Goal: Task Accomplishment & Management: Complete application form

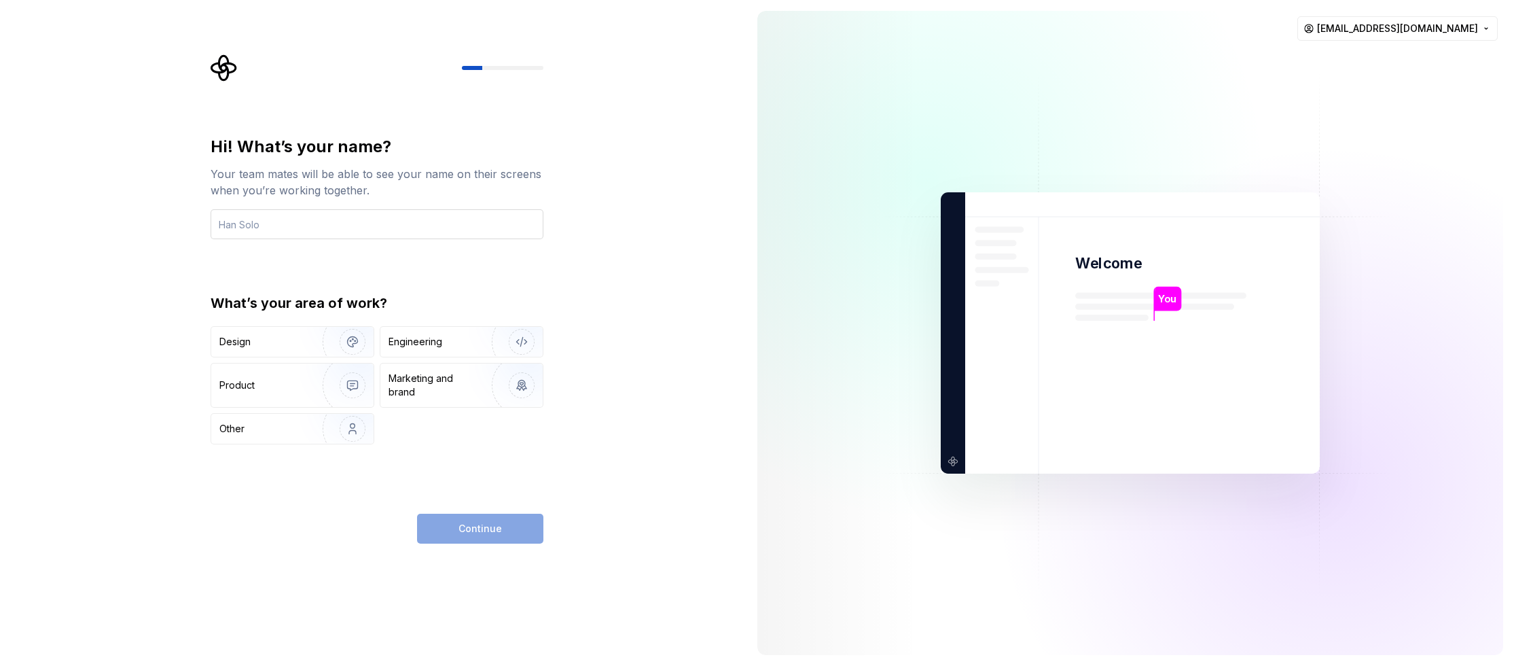
click at [294, 225] on input "text" at bounding box center [377, 224] width 333 height 30
type input "app"
click at [452, 535] on div "Continue" at bounding box center [480, 529] width 126 height 30
click at [218, 342] on div "Design" at bounding box center [292, 342] width 162 height 30
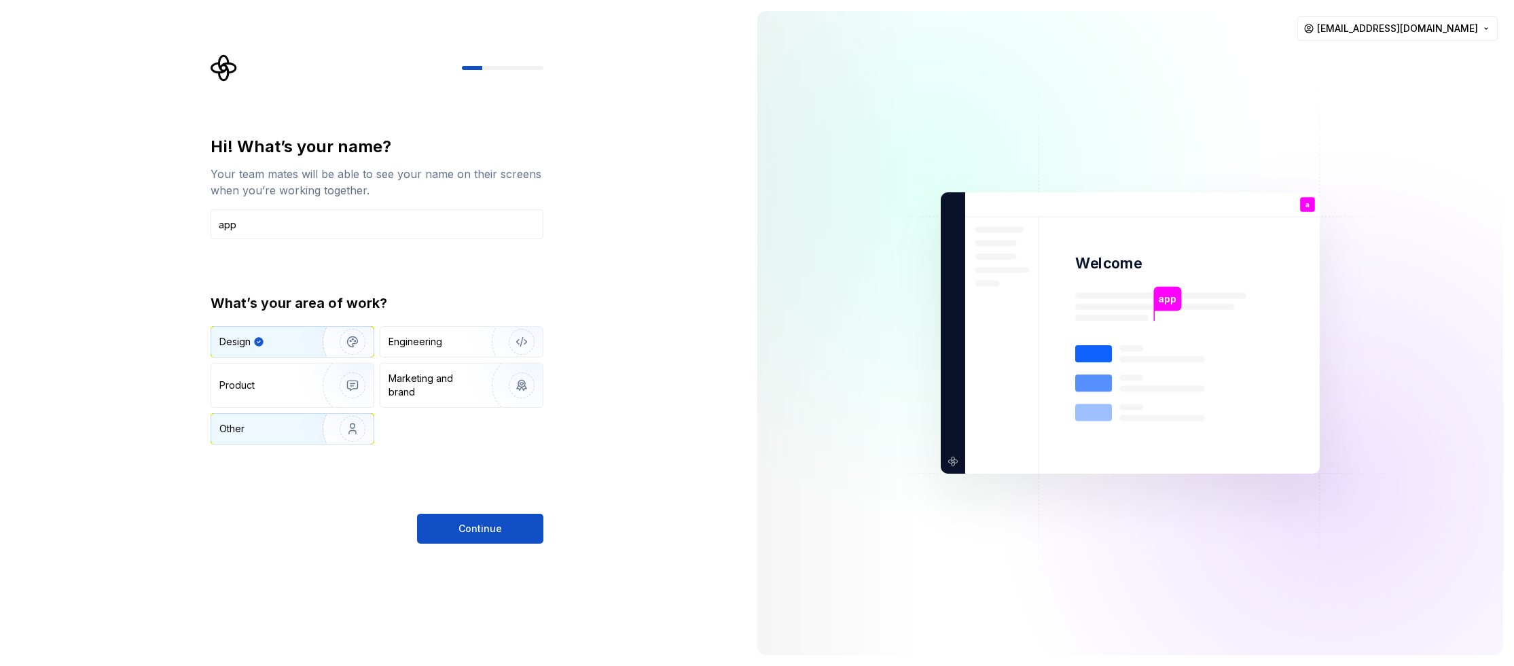
click at [301, 433] on img "button" at bounding box center [343, 428] width 87 height 91
click at [463, 525] on span "Continue" at bounding box center [480, 529] width 43 height 14
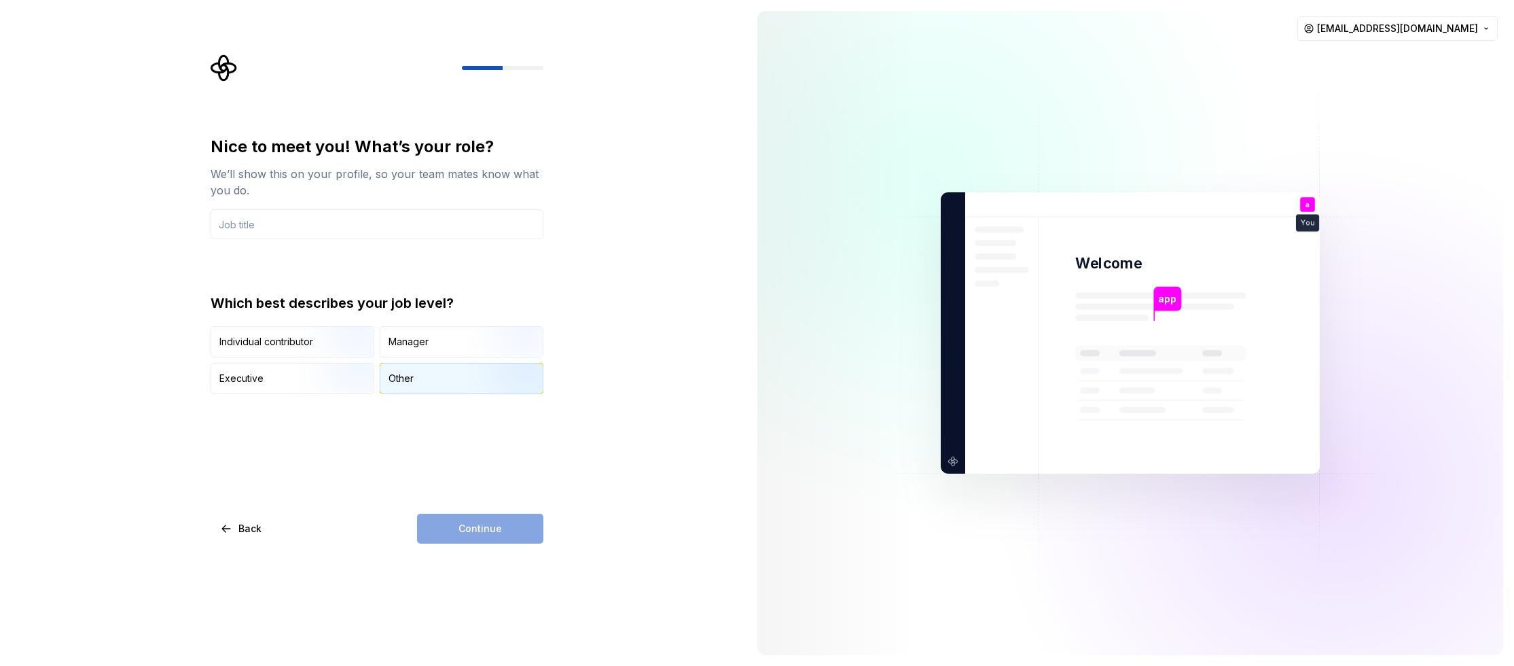
click at [408, 384] on div "Other" at bounding box center [401, 379] width 25 height 14
click at [471, 521] on div "Continue" at bounding box center [480, 529] width 126 height 30
click at [270, 378] on div "Executive" at bounding box center [292, 379] width 162 height 30
click at [489, 518] on div "Continue" at bounding box center [480, 529] width 126 height 30
click at [264, 323] on div "Which best describes your job level? Individual contributor Manager Executive O…" at bounding box center [377, 344] width 333 height 101
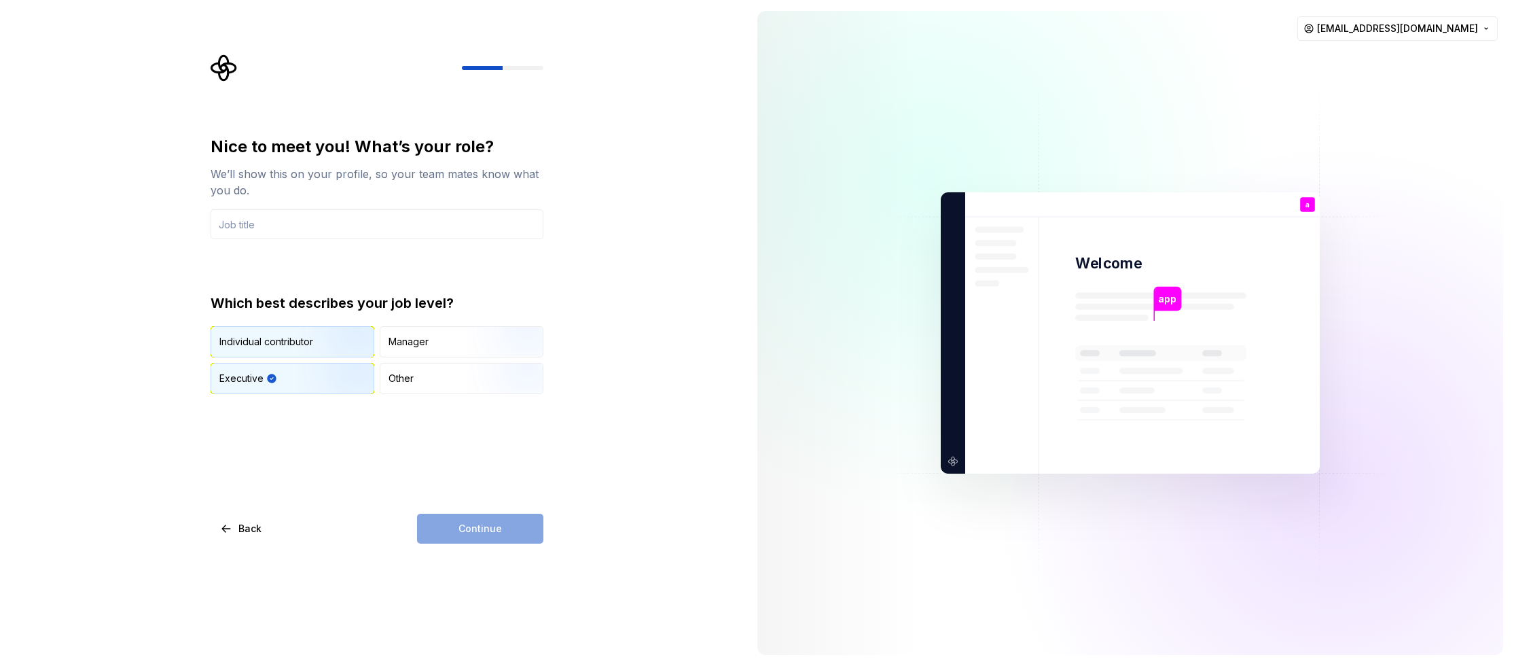
click at [274, 338] on div "Individual contributor" at bounding box center [266, 342] width 94 height 14
click at [397, 342] on div "Manager" at bounding box center [409, 342] width 40 height 14
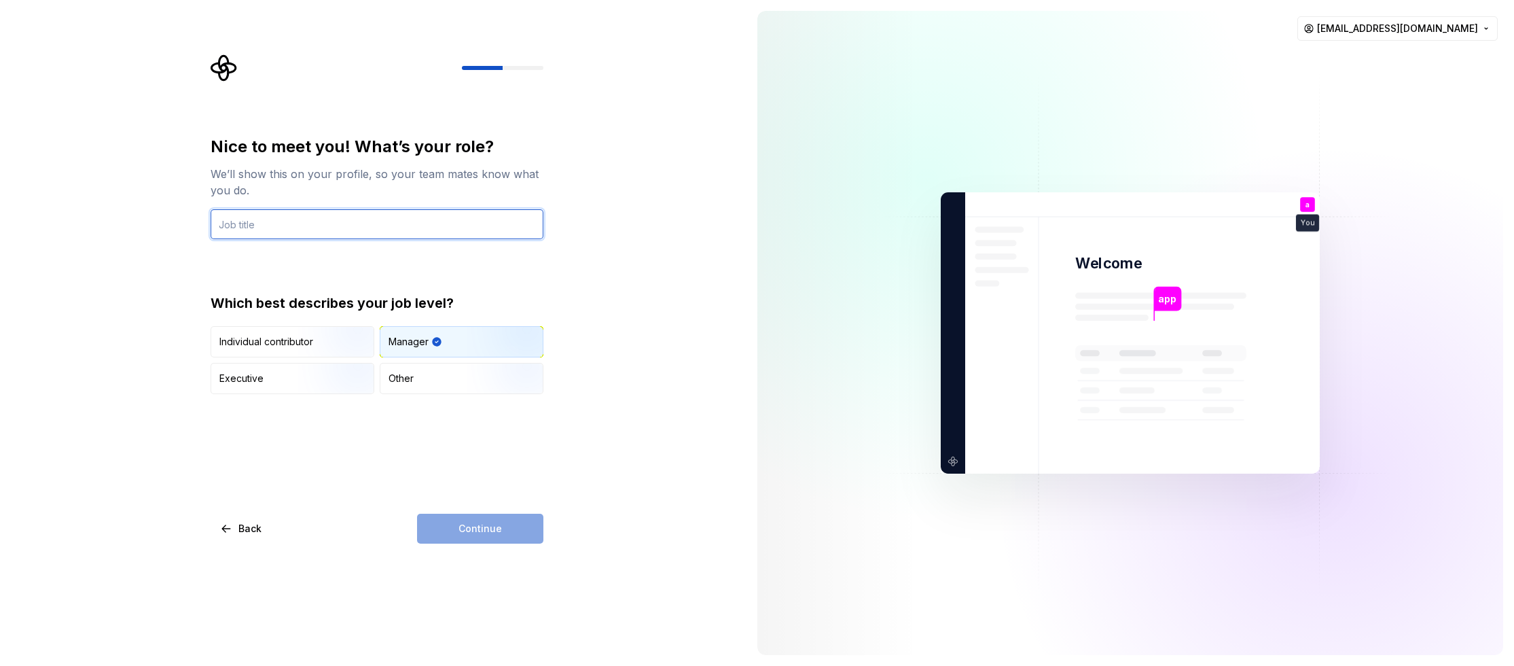
click at [263, 226] on input "text" at bounding box center [377, 224] width 333 height 30
click at [268, 226] on input "text" at bounding box center [377, 224] width 333 height 30
type input "W"
type input "ERp-systeen"
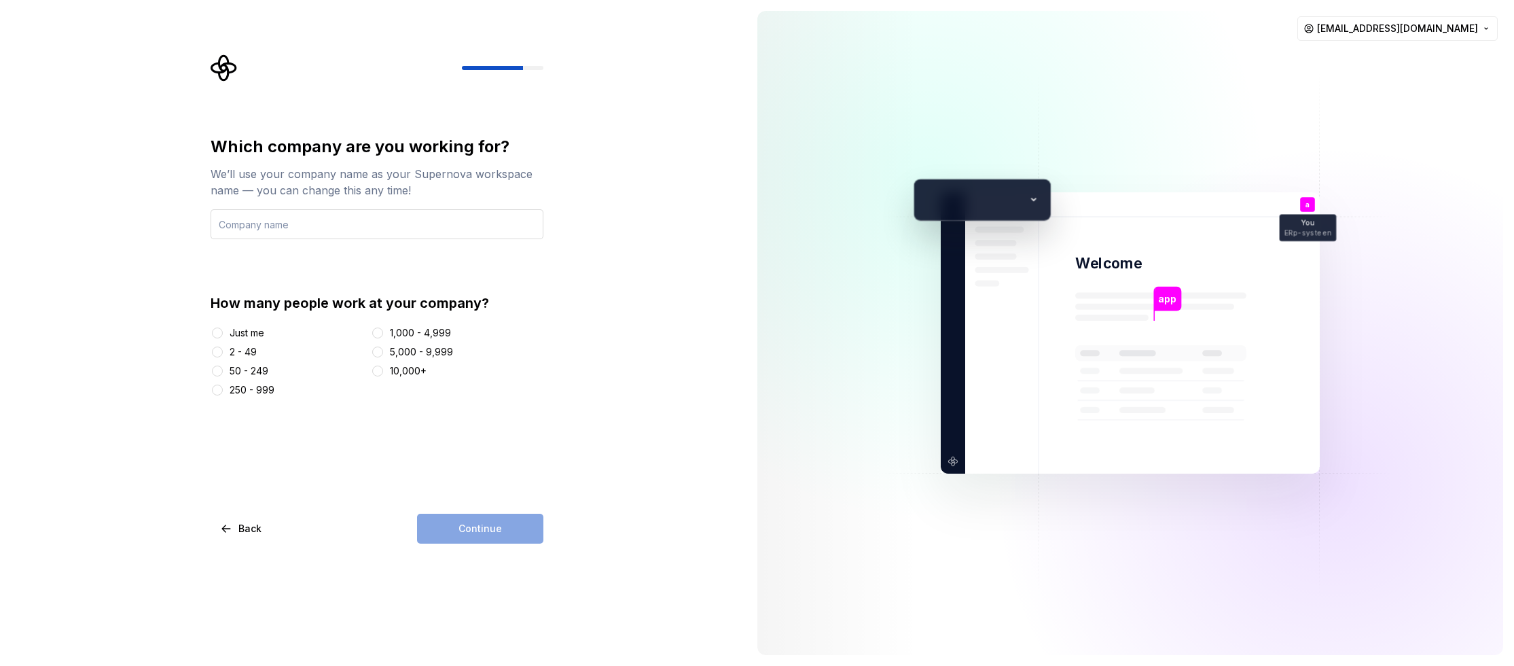
click at [296, 226] on input "text" at bounding box center [377, 224] width 333 height 30
type input "ASklussen.nl"
click at [220, 334] on button "Just me" at bounding box center [217, 332] width 11 height 11
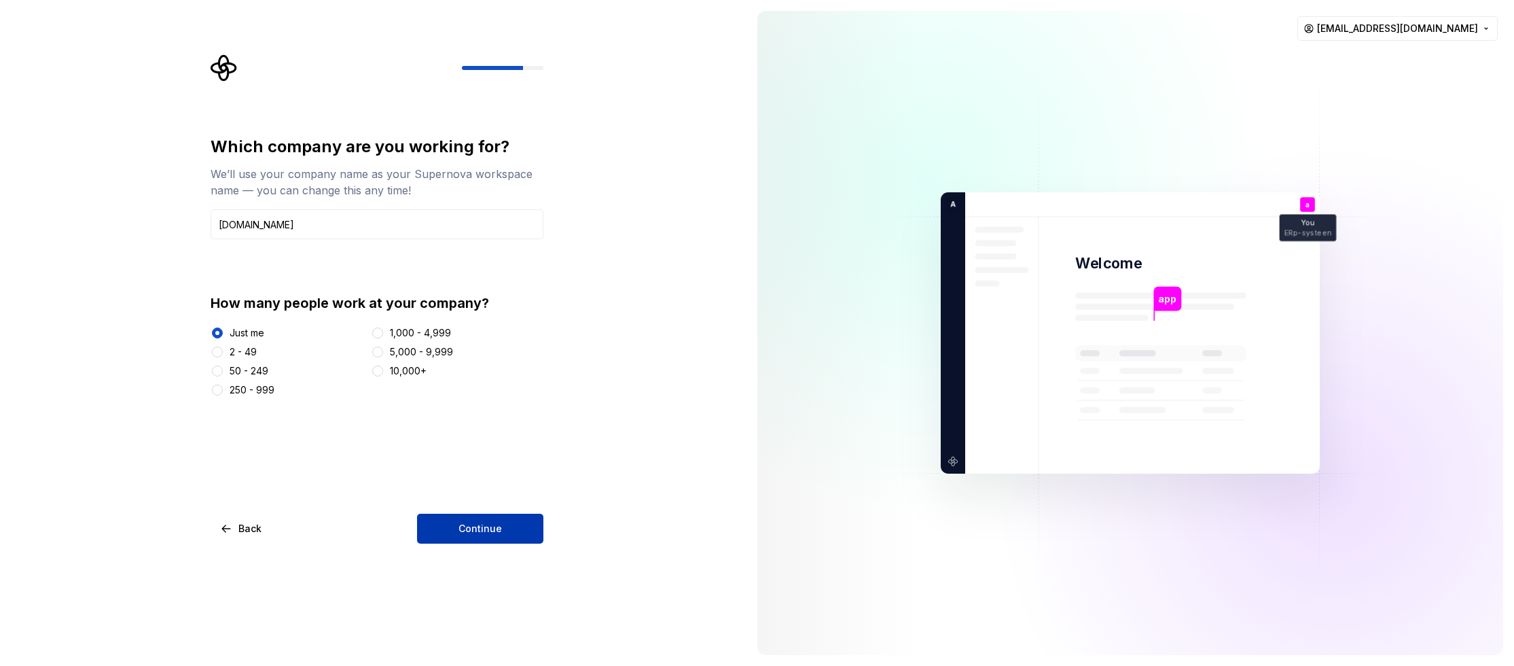
click at [503, 539] on button "Continue" at bounding box center [480, 529] width 126 height 30
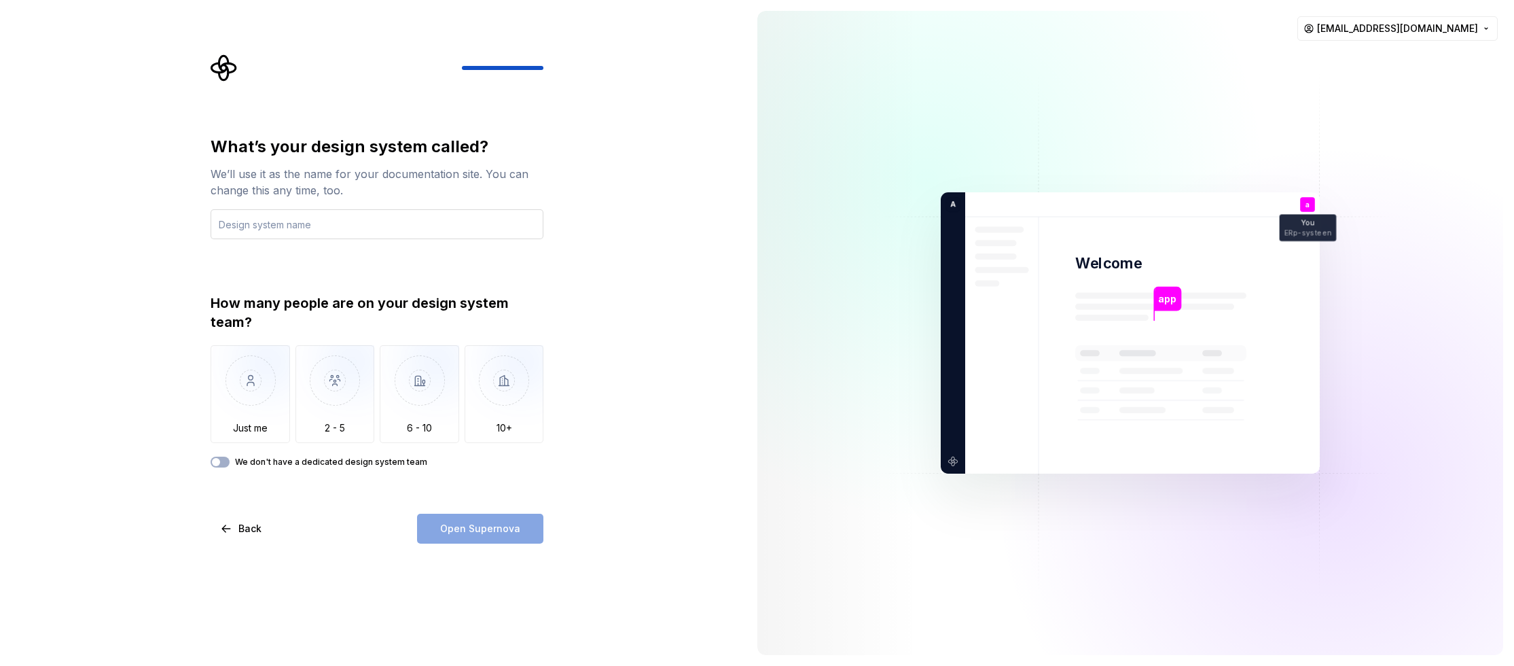
click at [285, 218] on input "text" at bounding box center [377, 224] width 333 height 30
type input "asklussen"
click at [231, 463] on div "We don't have a dedicated design system team" at bounding box center [377, 462] width 333 height 11
click at [224, 460] on button "We don't have a dedicated design system team" at bounding box center [220, 462] width 19 height 11
click at [480, 526] on span "Open Supernova" at bounding box center [480, 529] width 80 height 14
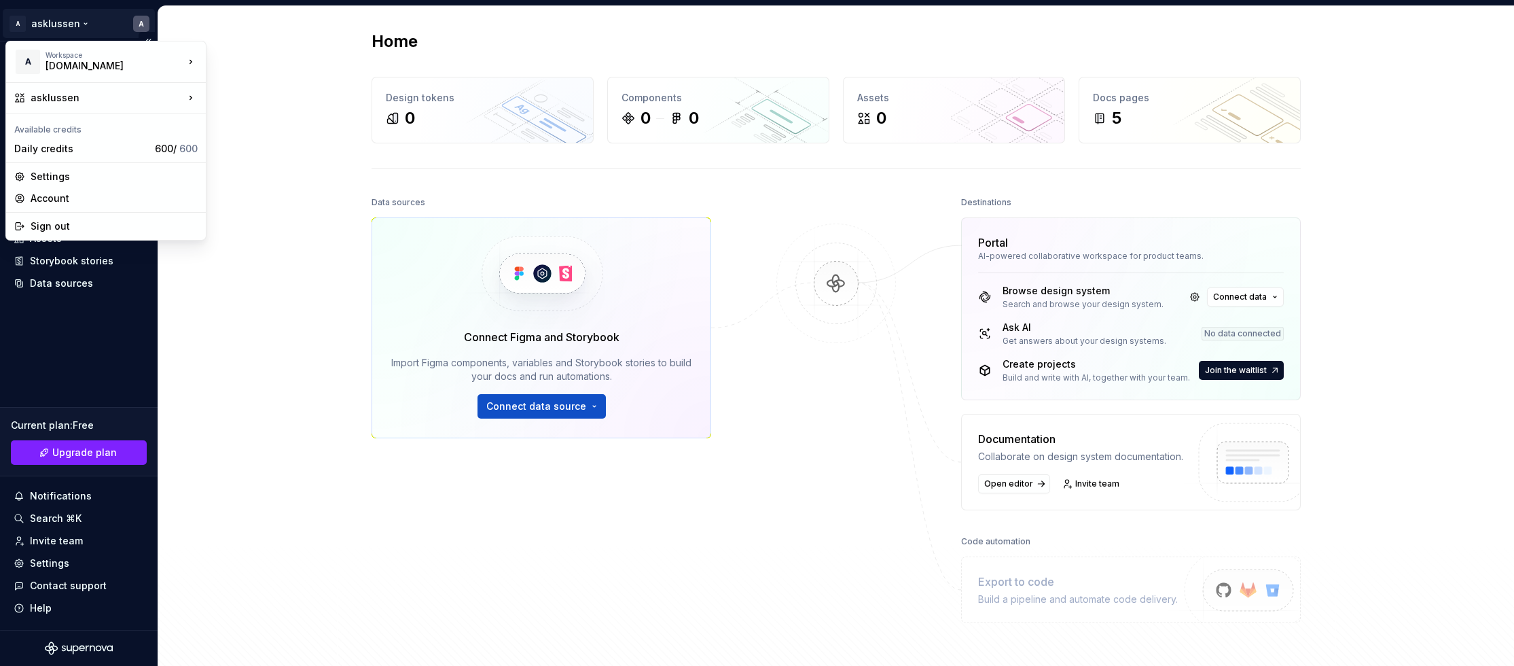
click at [138, 23] on html "A asklussen A Home Documentation Analytics Code automation Design system data D…" at bounding box center [757, 333] width 1514 height 666
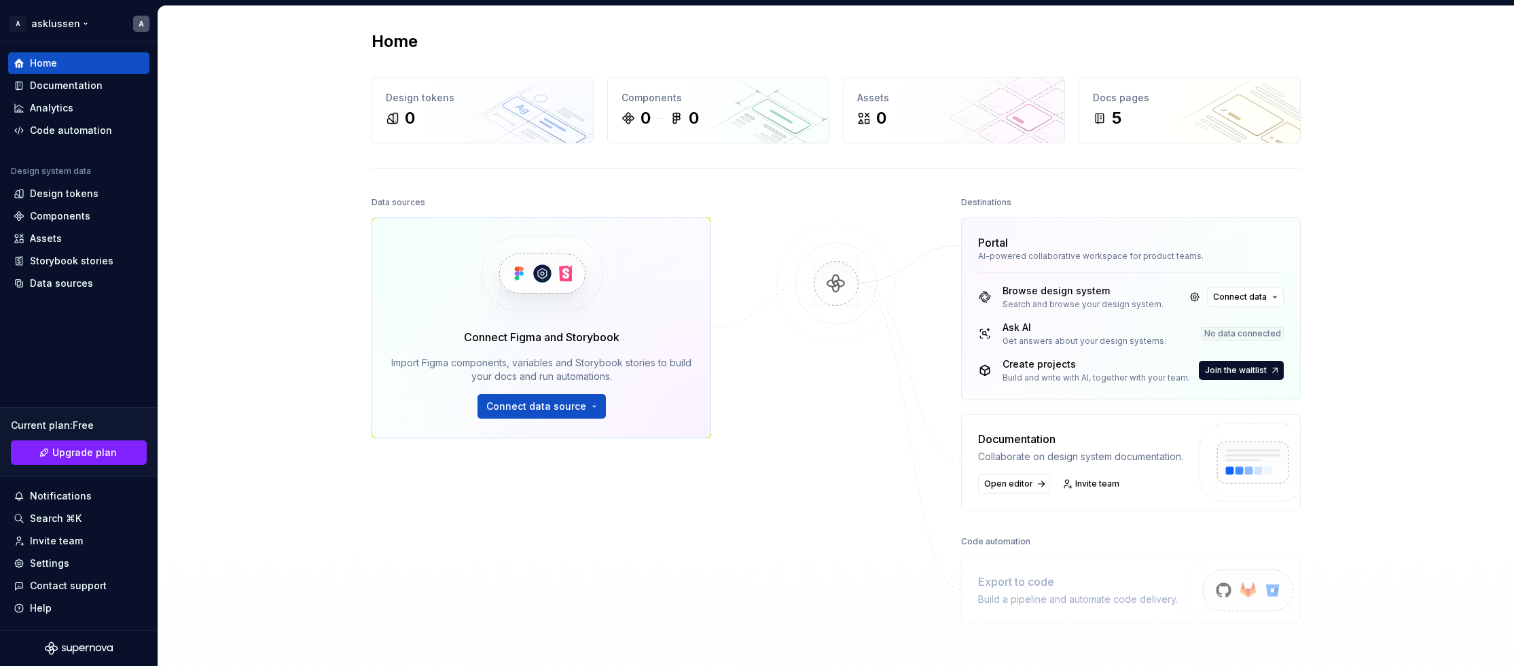
click at [74, 26] on html "A asklussen A Home Documentation Analytics Code automation Design system data D…" at bounding box center [757, 333] width 1514 height 666
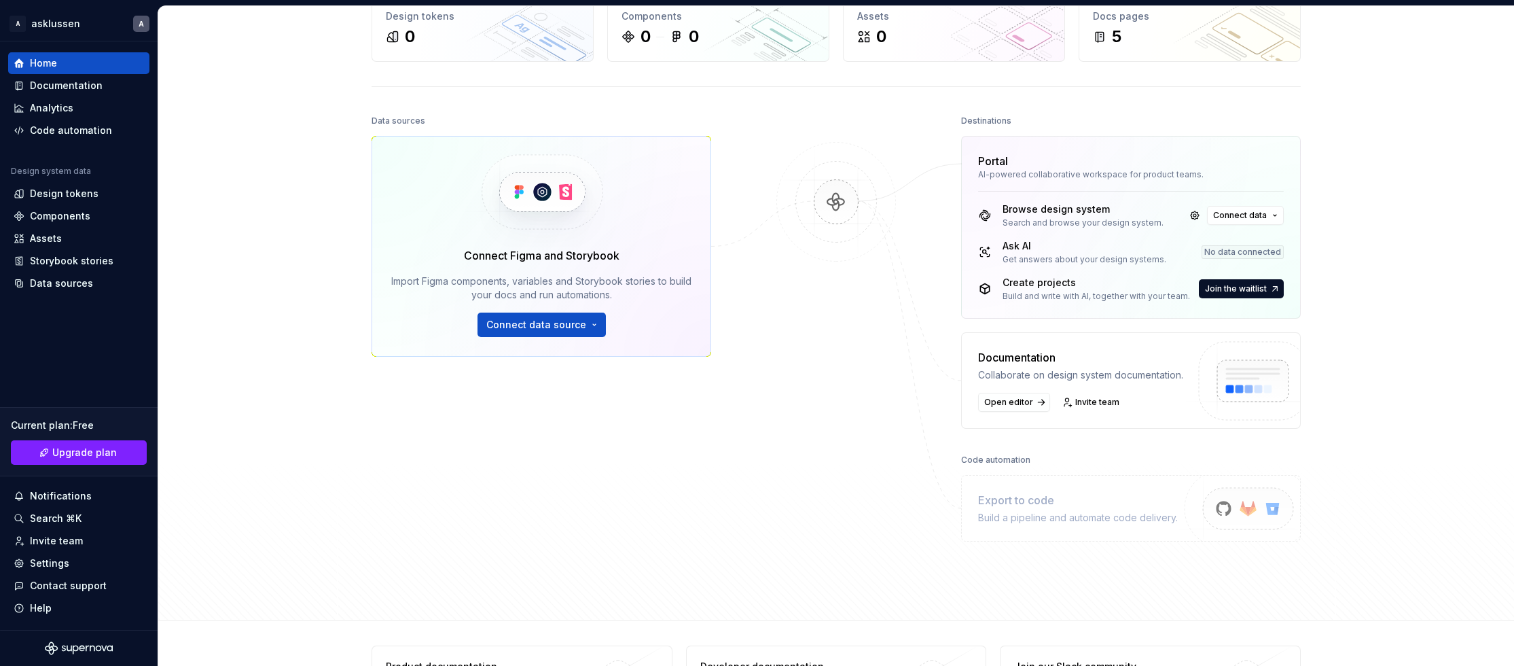
scroll to position [152, 0]
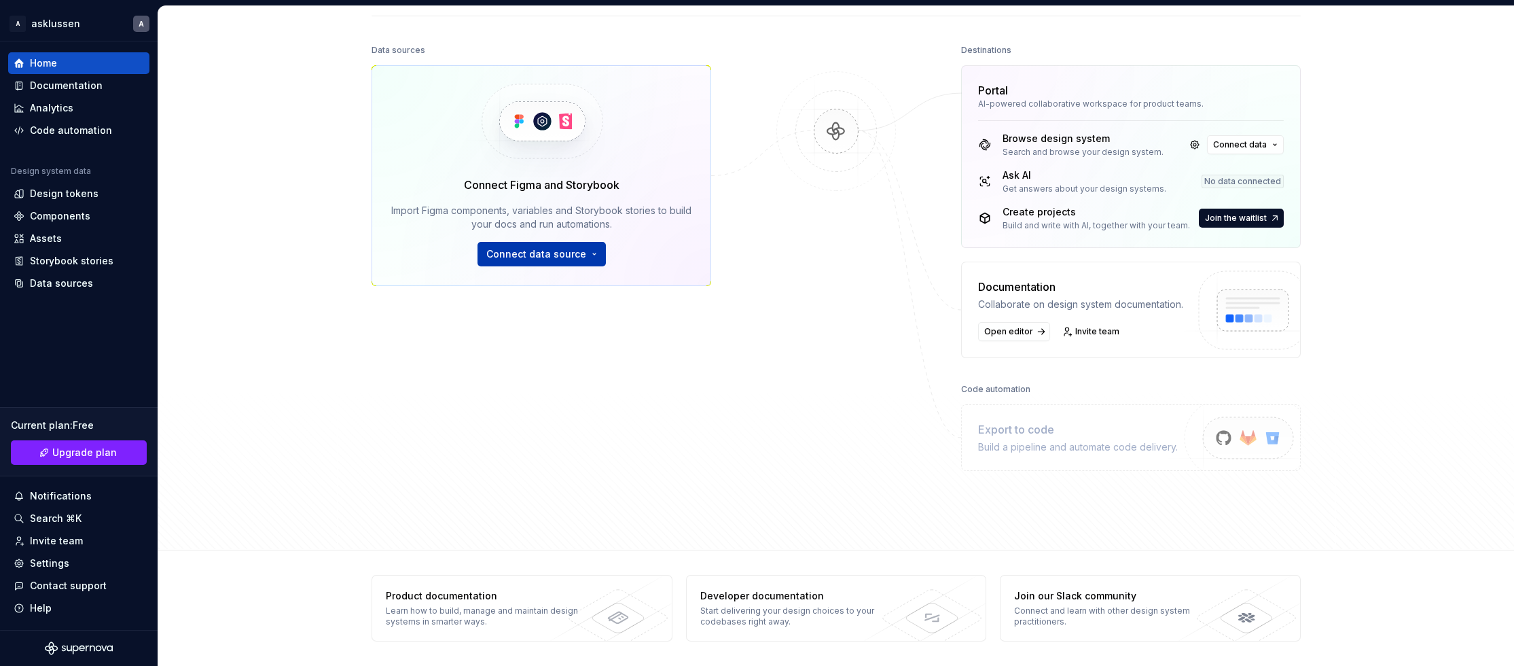
click at [552, 257] on span "Connect data source" at bounding box center [536, 254] width 100 height 14
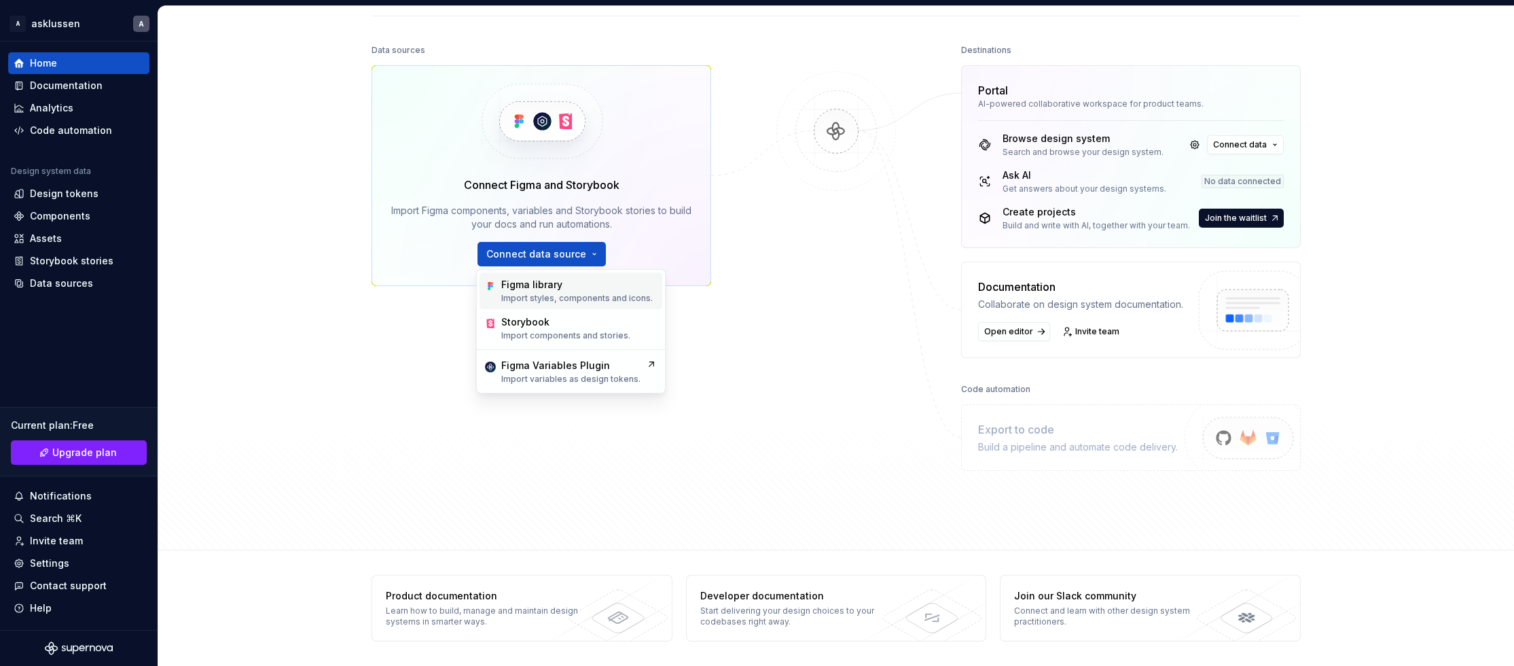
click at [567, 291] on div "Figma library Import styles, components and icons." at bounding box center [577, 291] width 152 height 26
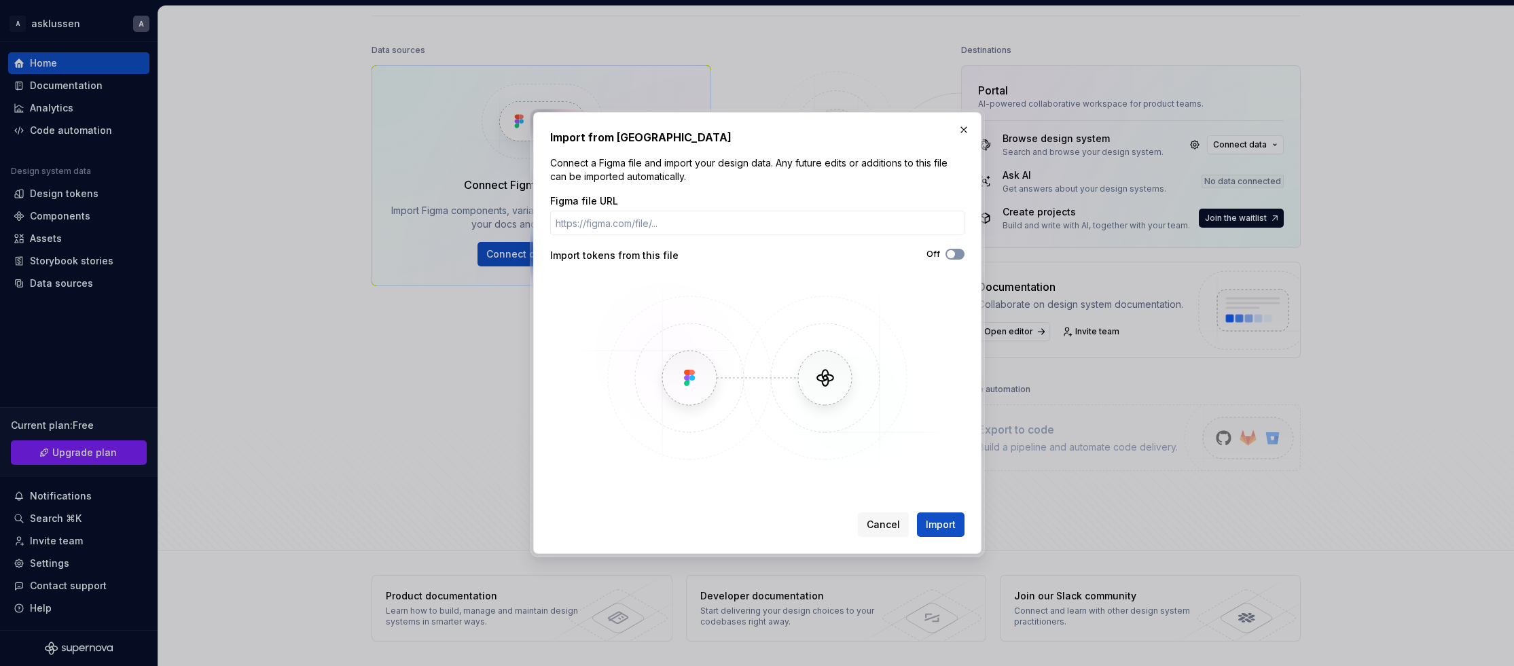
click at [961, 255] on button "Off" at bounding box center [955, 254] width 19 height 11
click at [937, 528] on span "Import" at bounding box center [941, 525] width 30 height 14
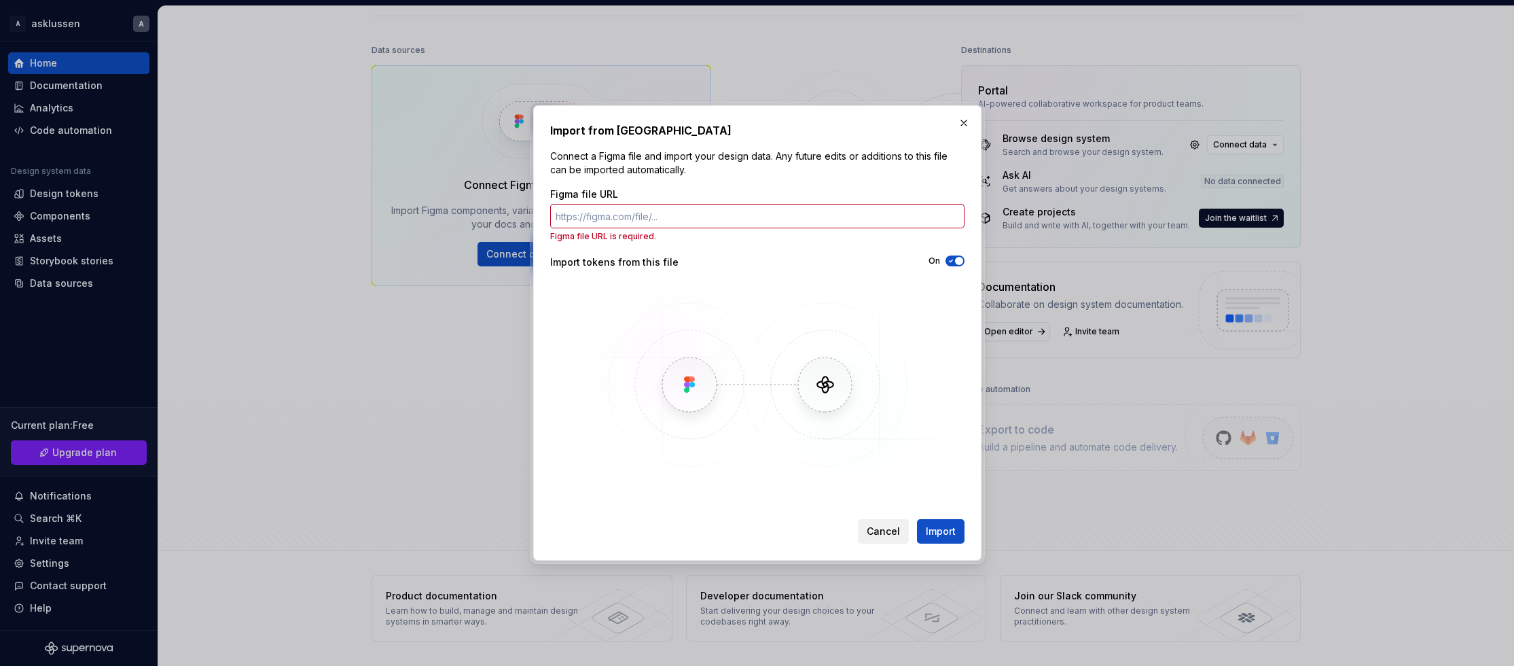
click at [884, 535] on span "Cancel" at bounding box center [883, 532] width 33 height 14
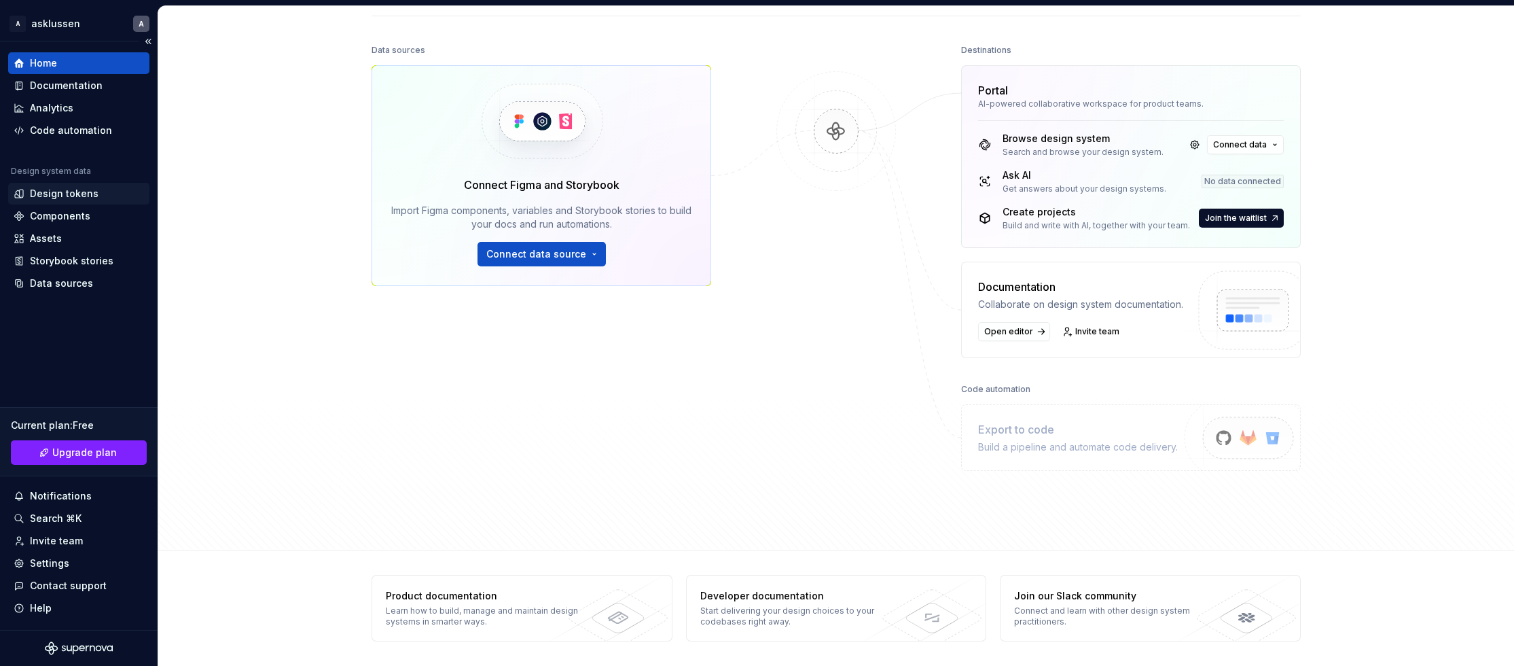
click at [96, 201] on div "Design tokens" at bounding box center [78, 194] width 141 height 22
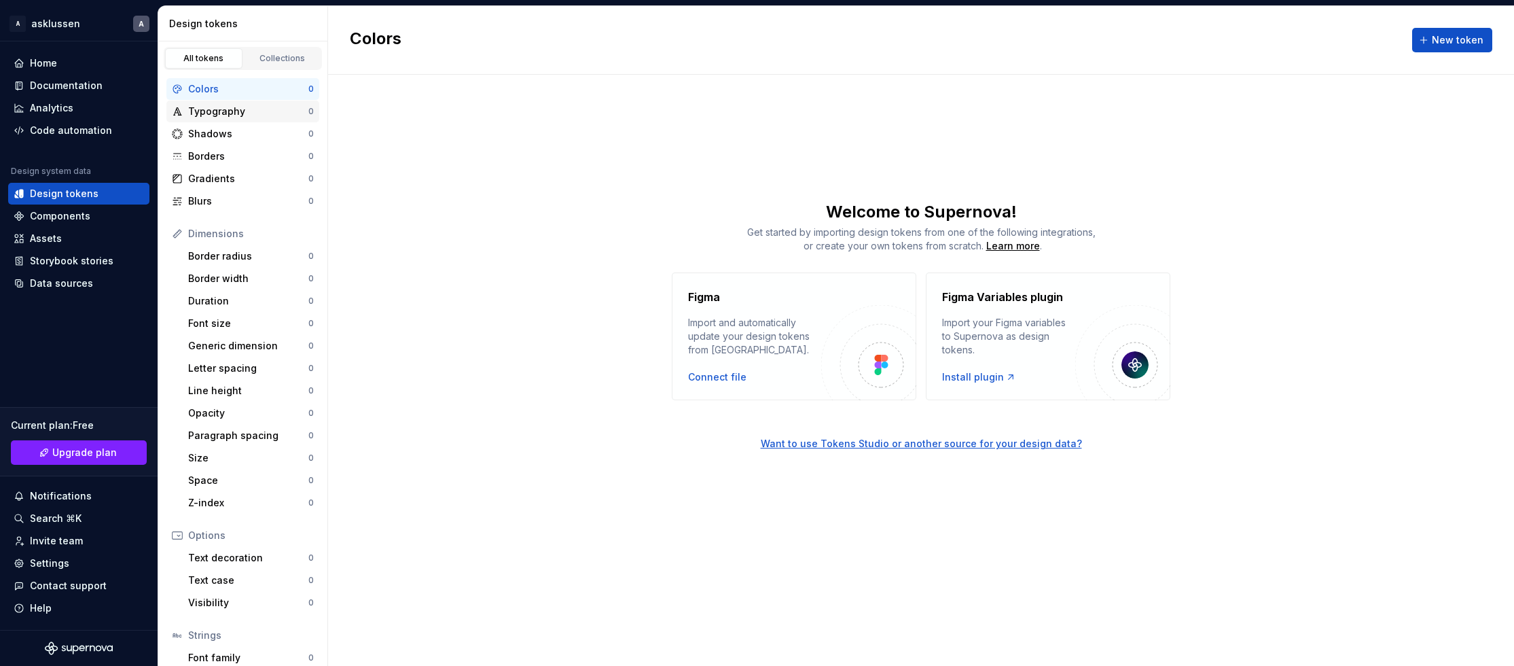
click at [228, 111] on div "Typography" at bounding box center [248, 112] width 120 height 14
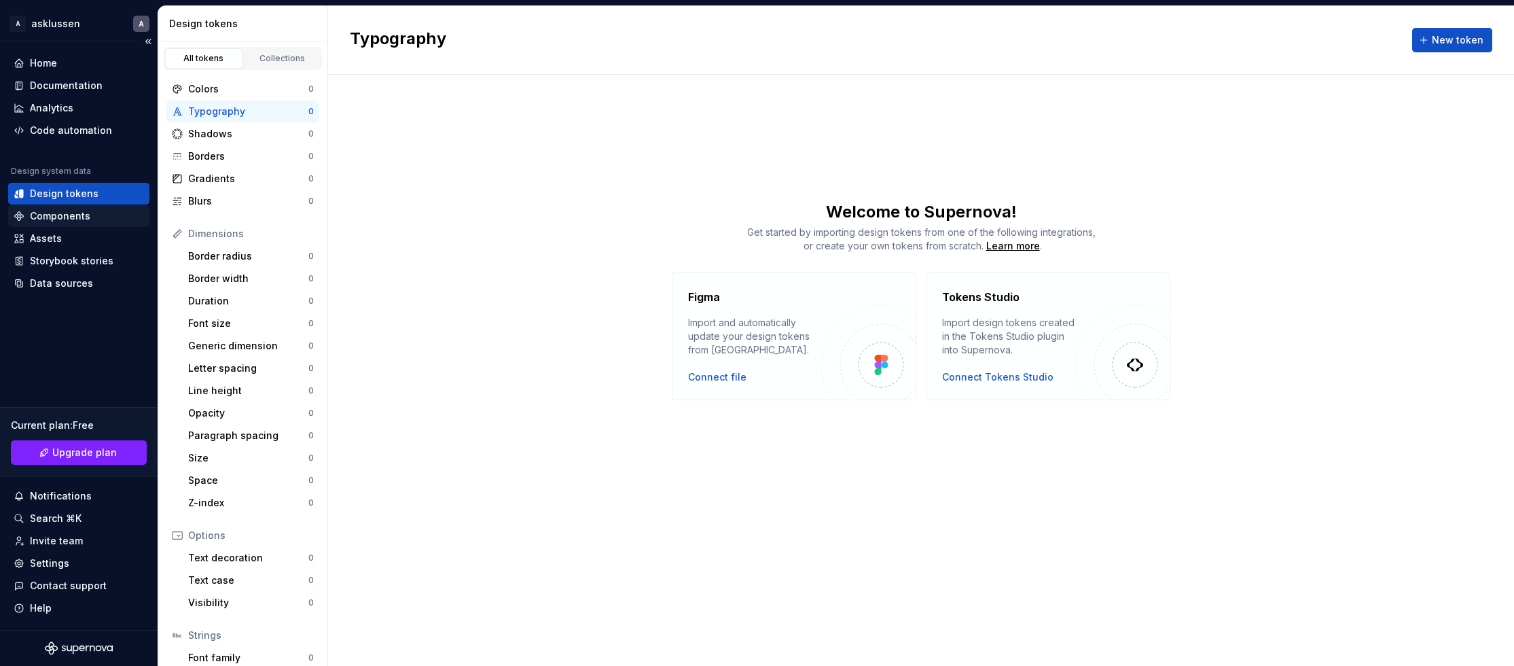
click at [78, 215] on div "Components" at bounding box center [60, 216] width 60 height 14
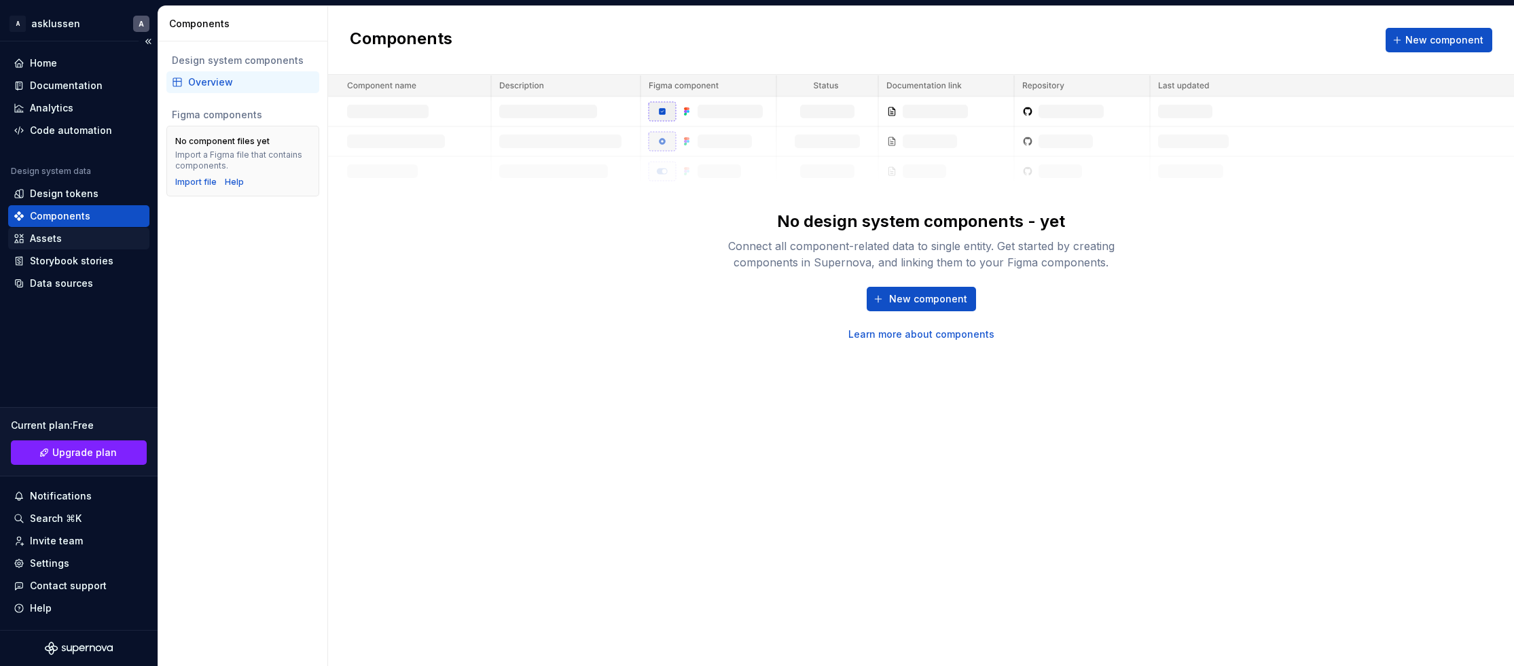
click at [47, 239] on div "Assets" at bounding box center [46, 239] width 32 height 14
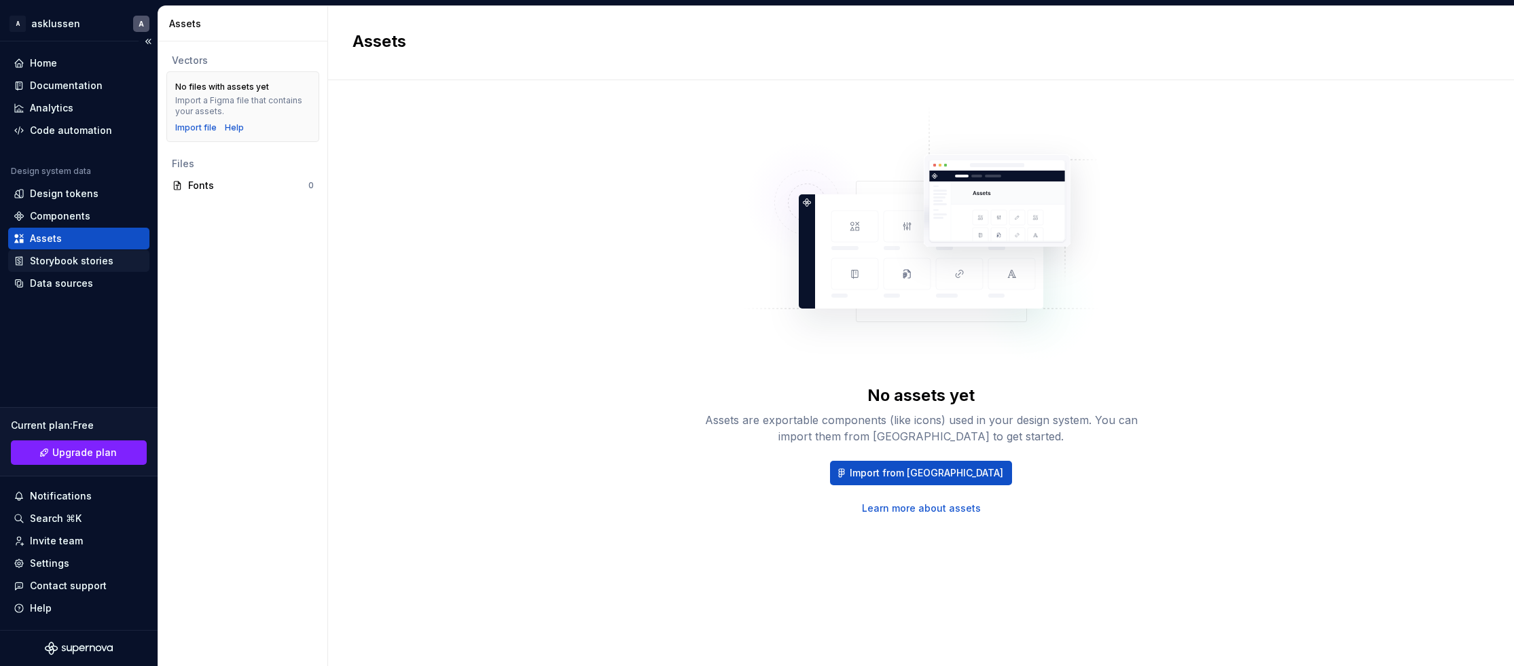
click at [54, 258] on div "Storybook stories" at bounding box center [72, 261] width 84 height 14
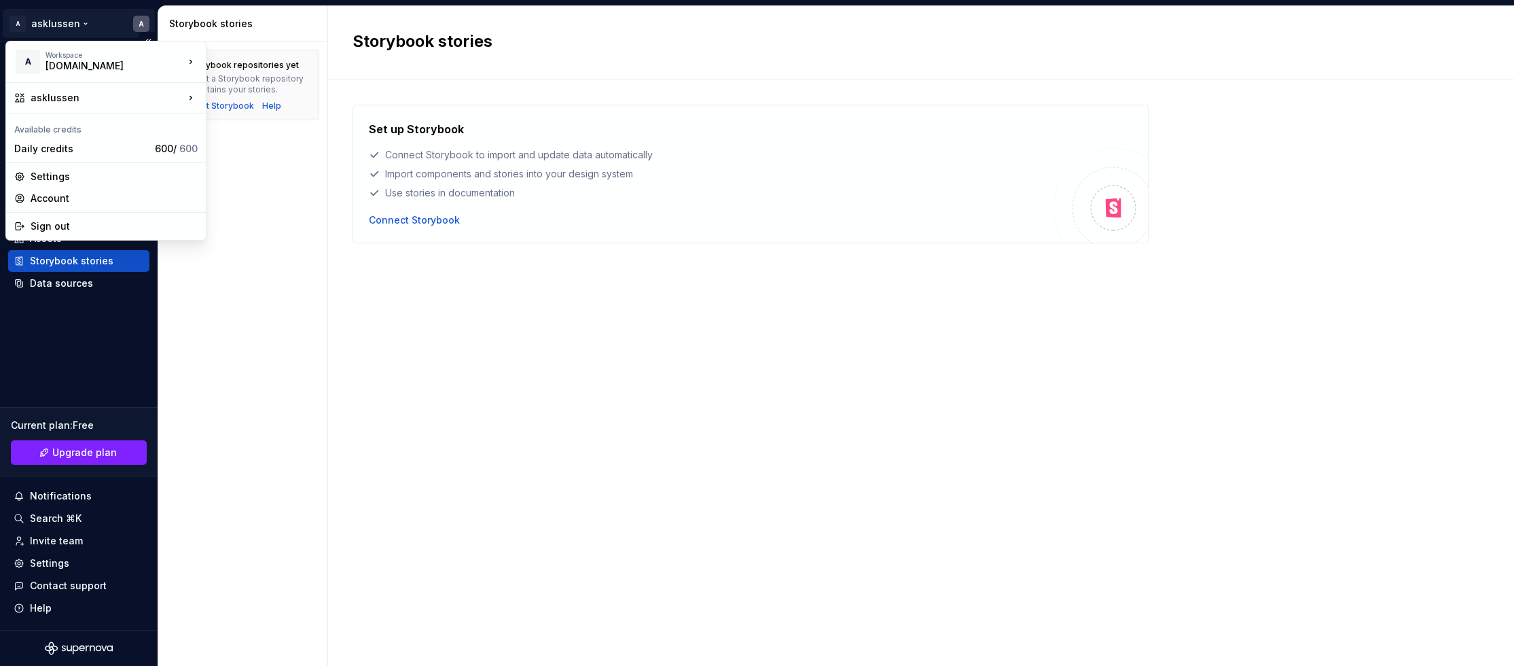
click at [13, 20] on html "A asklussen A Home Documentation Analytics Code automation Design system data D…" at bounding box center [757, 333] width 1514 height 666
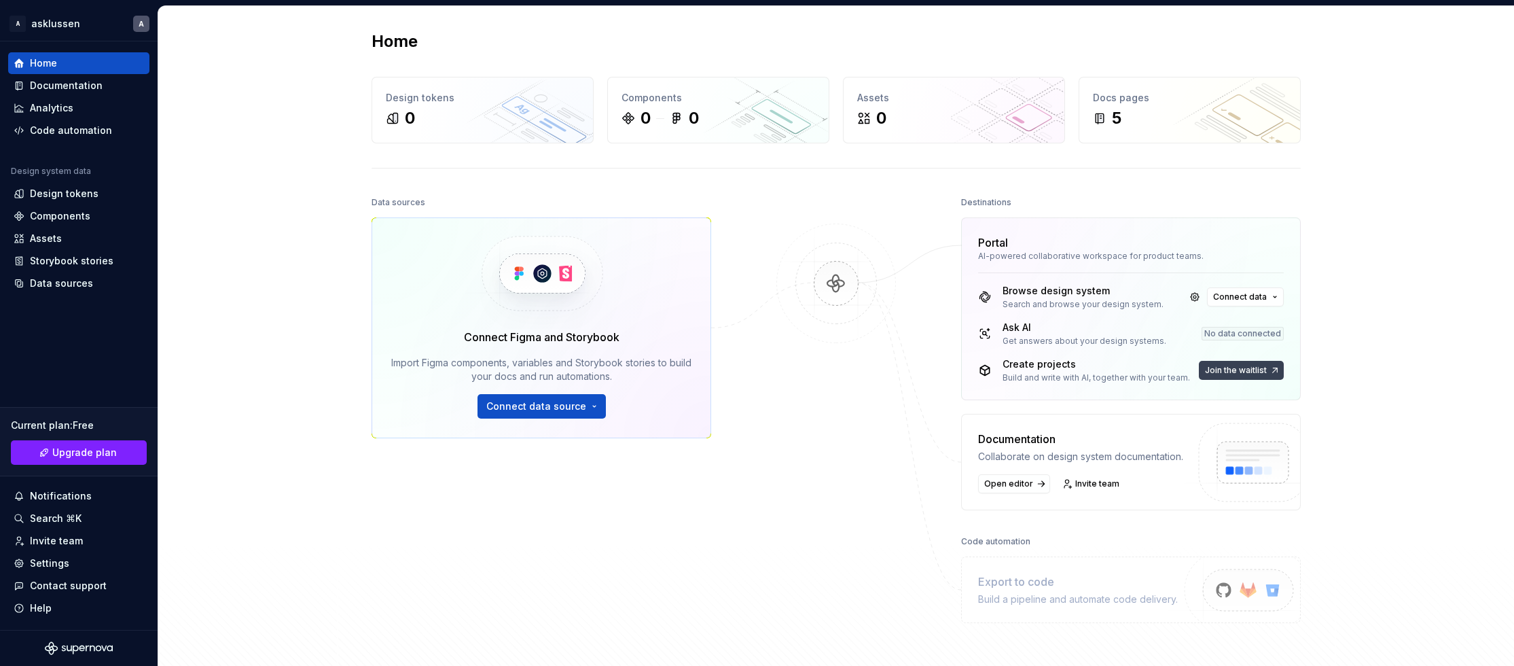
click at [1245, 372] on span "Join the waitlist" at bounding box center [1236, 370] width 62 height 11
click at [1252, 367] on span "Join the waitlist" at bounding box center [1236, 370] width 62 height 11
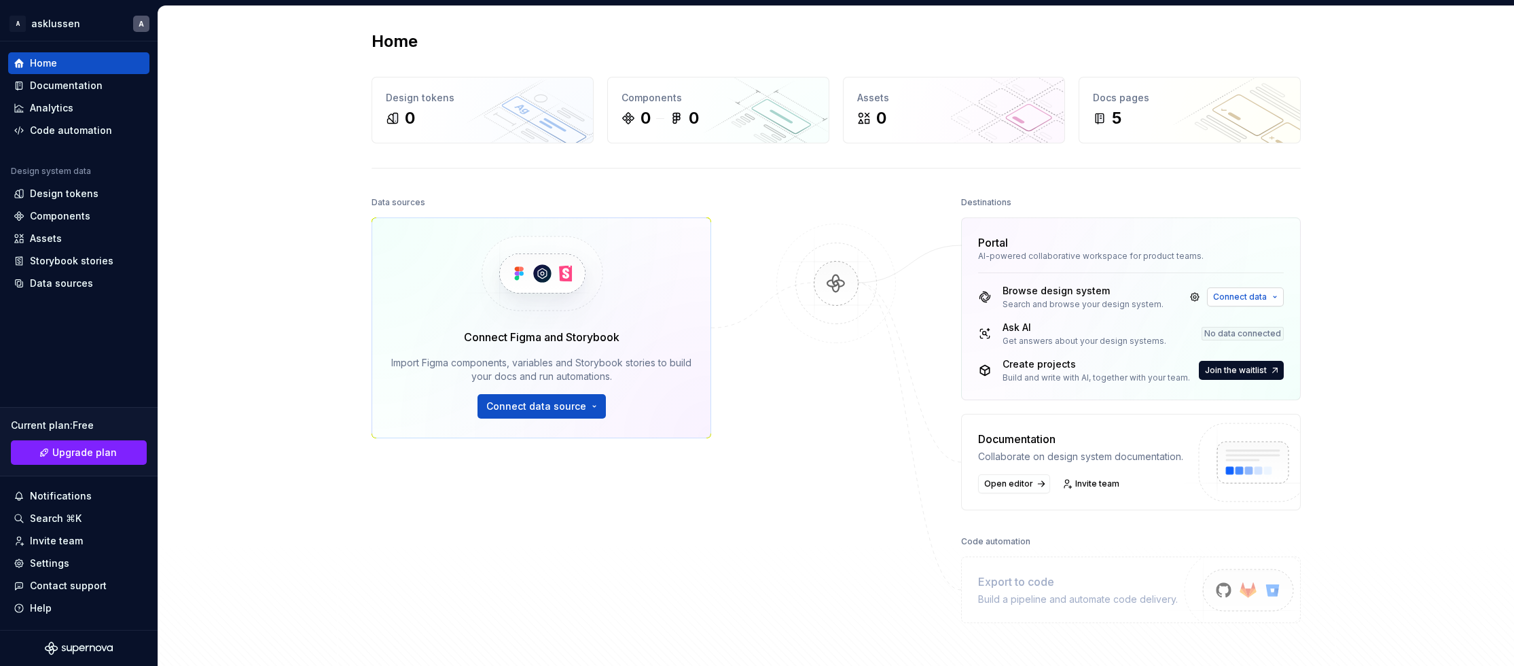
click at [1242, 293] on span "Connect data" at bounding box center [1240, 296] width 54 height 11
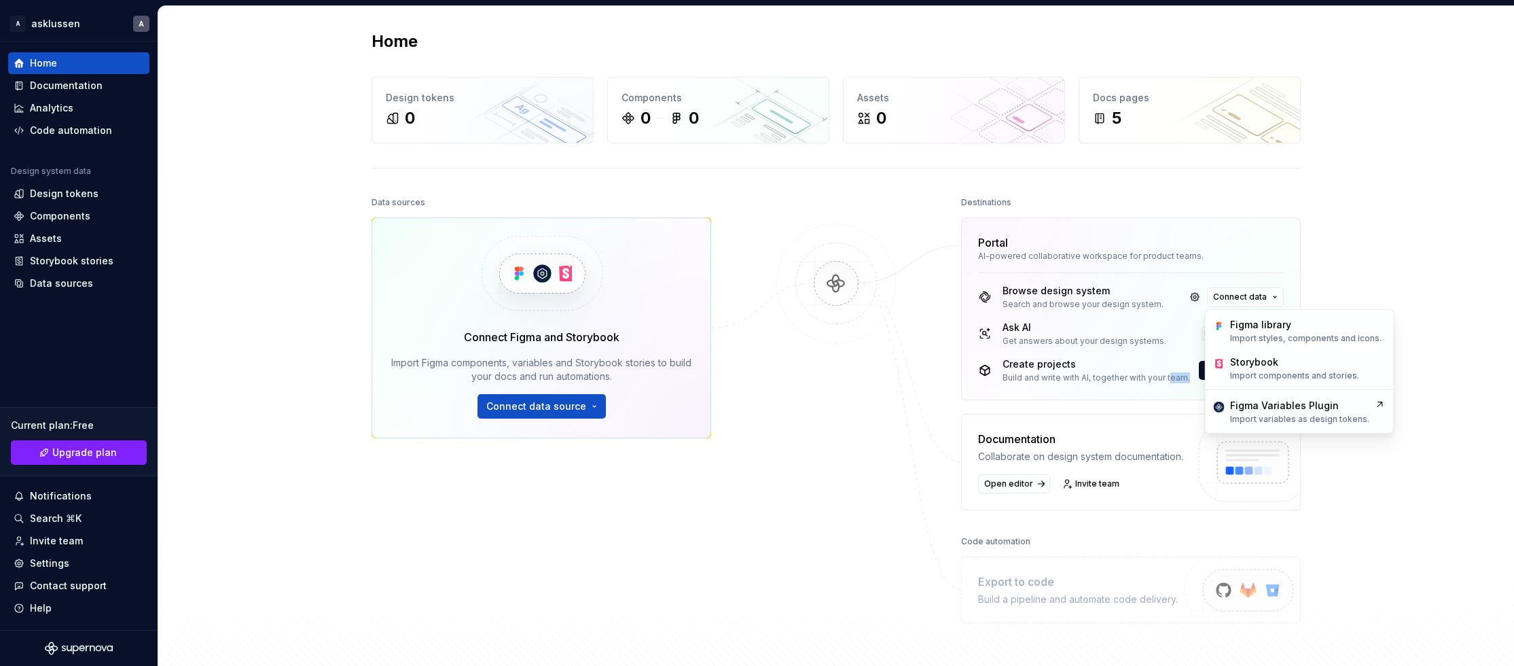
click at [1166, 383] on div "Browse design system Search and browse your design system. Connect data Ask AI …" at bounding box center [1131, 335] width 338 height 127
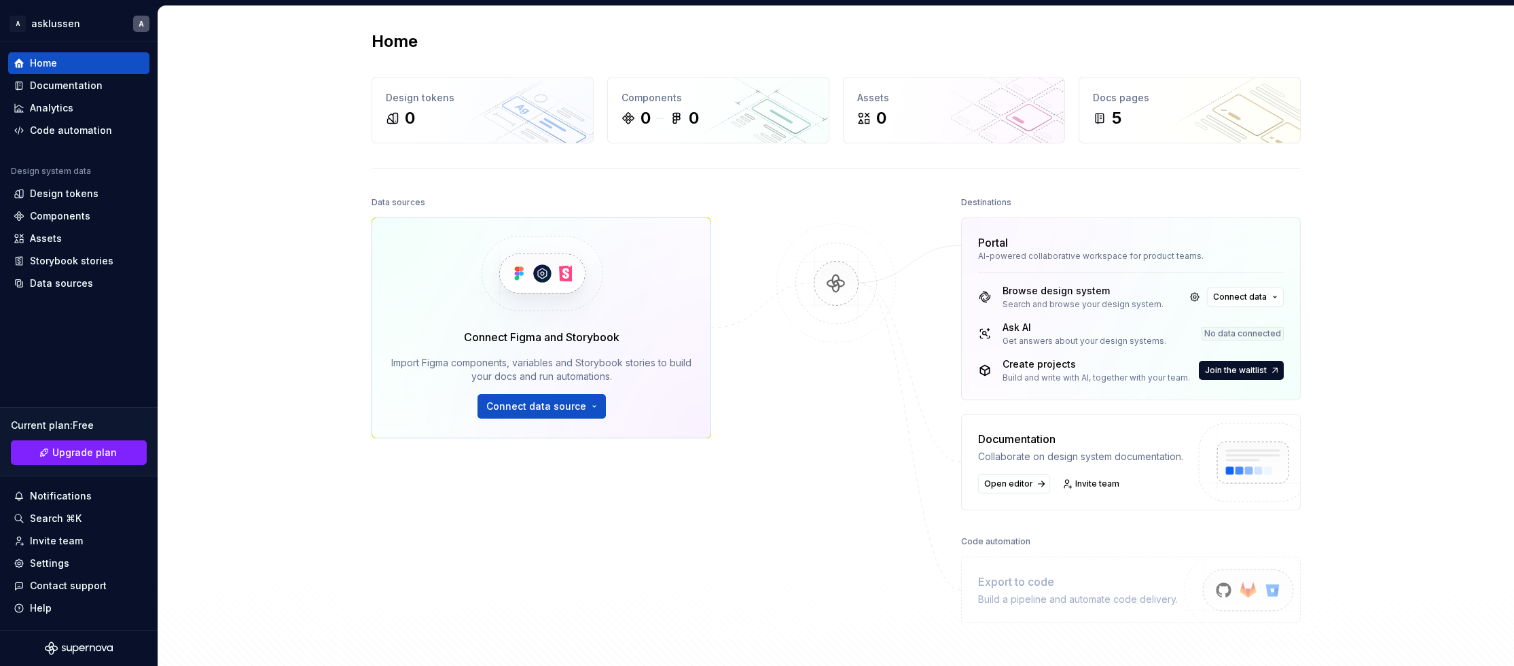
click at [1060, 376] on div "Build and write with AI, together with your team." at bounding box center [1097, 377] width 188 height 11
click at [982, 368] on icon at bounding box center [985, 371] width 14 height 14
